Goal: Find contact information: Find contact information

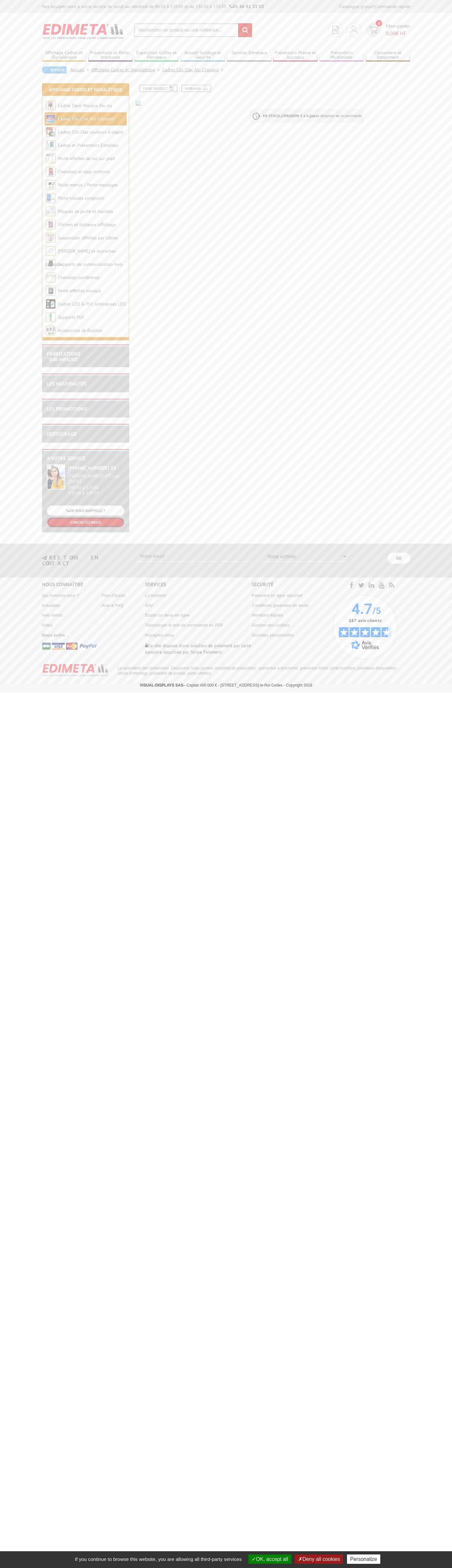
click at [85, 518] on link "CONTACTEZ-NOUS" at bounding box center [85, 522] width 77 height 10
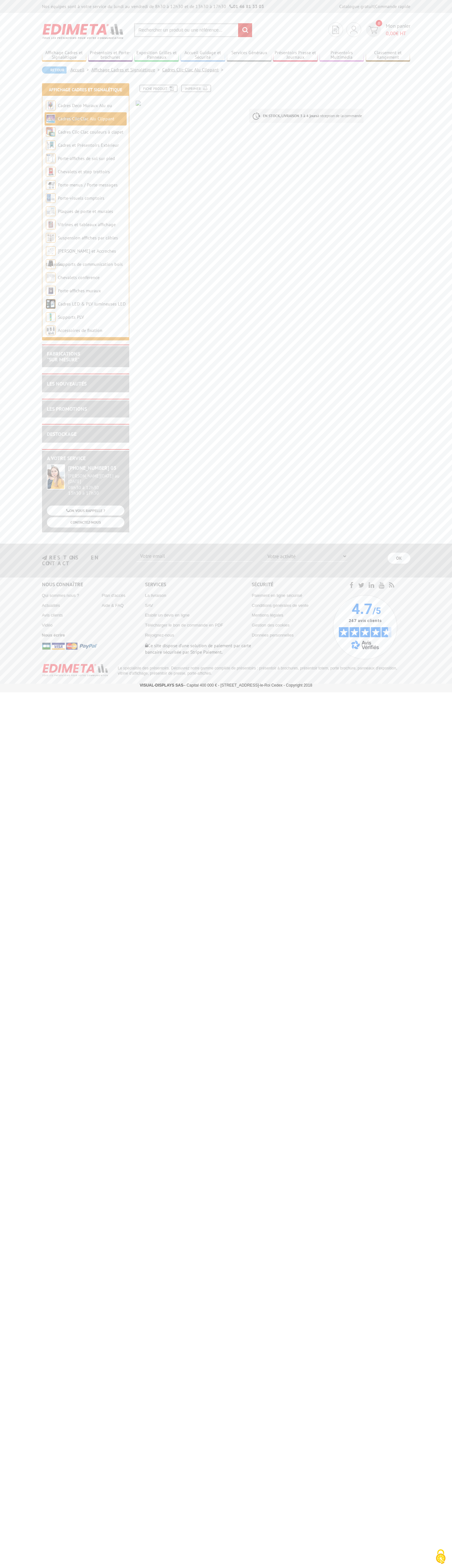
click at [267, 12] on div "Nos équipes sont à votre service du lundi au vendredi de 8h30 à 12h30 et de 13h…" at bounding box center [226, 6] width 452 height 13
click at [428, 692] on html "Nos équipes sont à votre service du lundi au vendredi de 8h30 à 12h30 et de 13h…" at bounding box center [226, 346] width 452 height 692
click at [85, 692] on html "Nos équipes sont à votre service du lundi au vendredi de 8h30 à 12h30 et de 13h…" at bounding box center [226, 346] width 452 height 692
click at [31, 206] on body "Nos équipes sont à votre service du lundi au vendredi de 8h30 à 12h30 et de 13h…" at bounding box center [226, 346] width 452 height 692
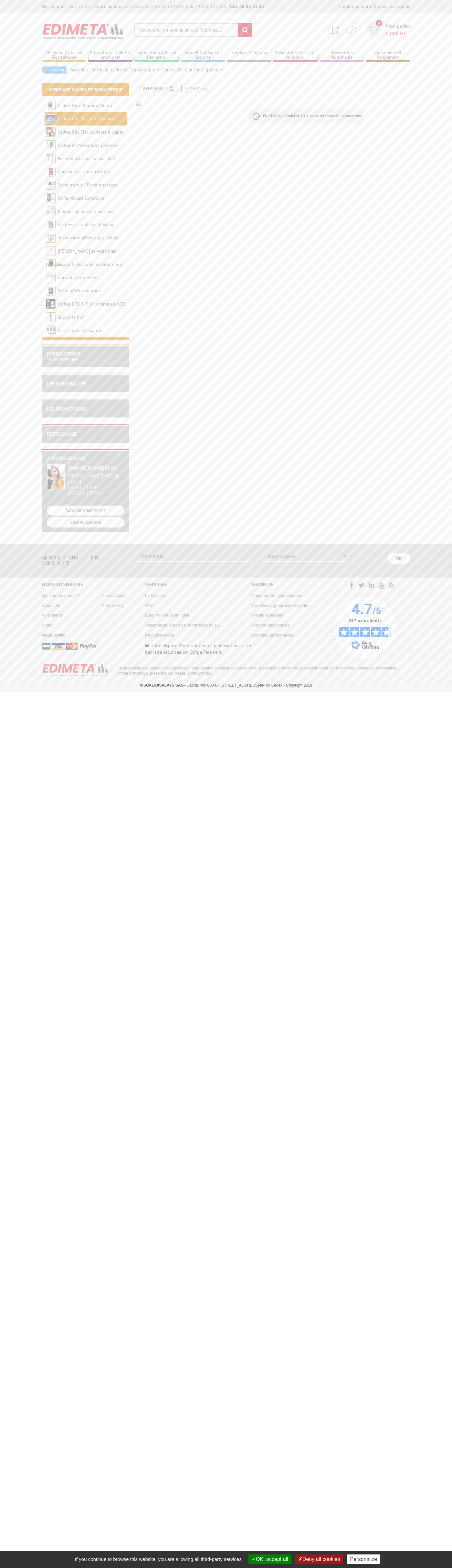
click at [267, 1559] on button "OK, accept all" at bounding box center [270, 1559] width 43 height 9
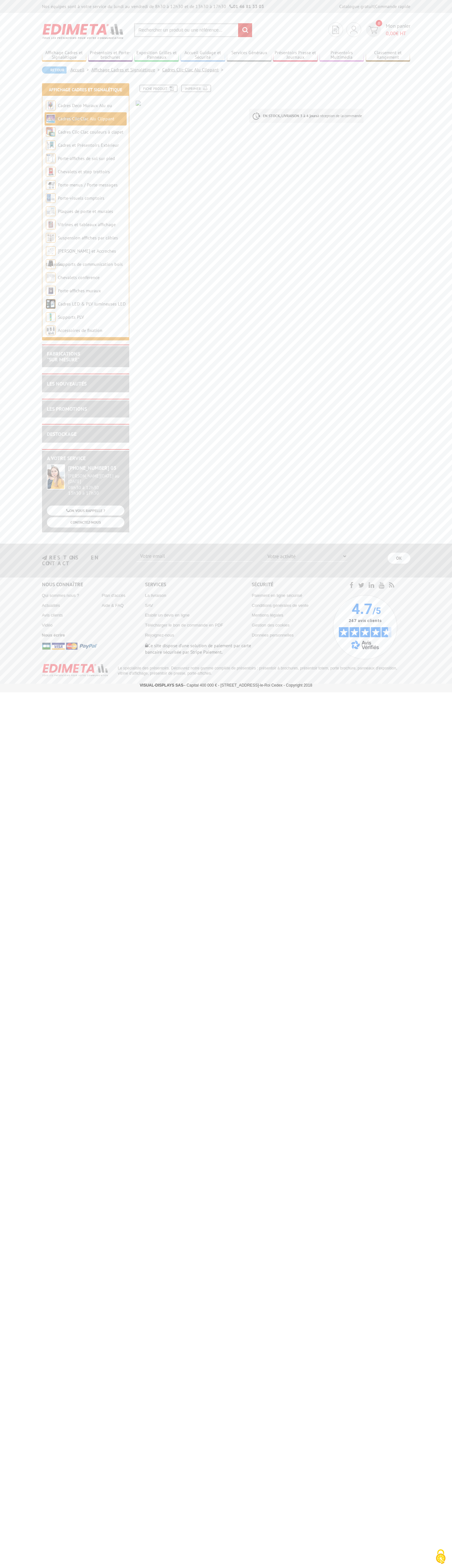
click at [375, 28] on img at bounding box center [373, 30] width 9 height 7
click at [450, 692] on html "Nos équipes sont à votre service du lundi au vendredi de 8h30 à 12h30 et de 13h…" at bounding box center [226, 346] width 452 height 692
click at [138, 692] on html "Nos équipes sont à votre service du lundi au vendredi de 8h30 à 12h30 et de 13h…" at bounding box center [226, 346] width 452 height 692
click at [25, 692] on html "Nos équipes sont à votre service du lundi au vendredi de 8h30 à 12h30 et de 13h…" at bounding box center [226, 346] width 452 height 692
